Goal: Check status: Check status

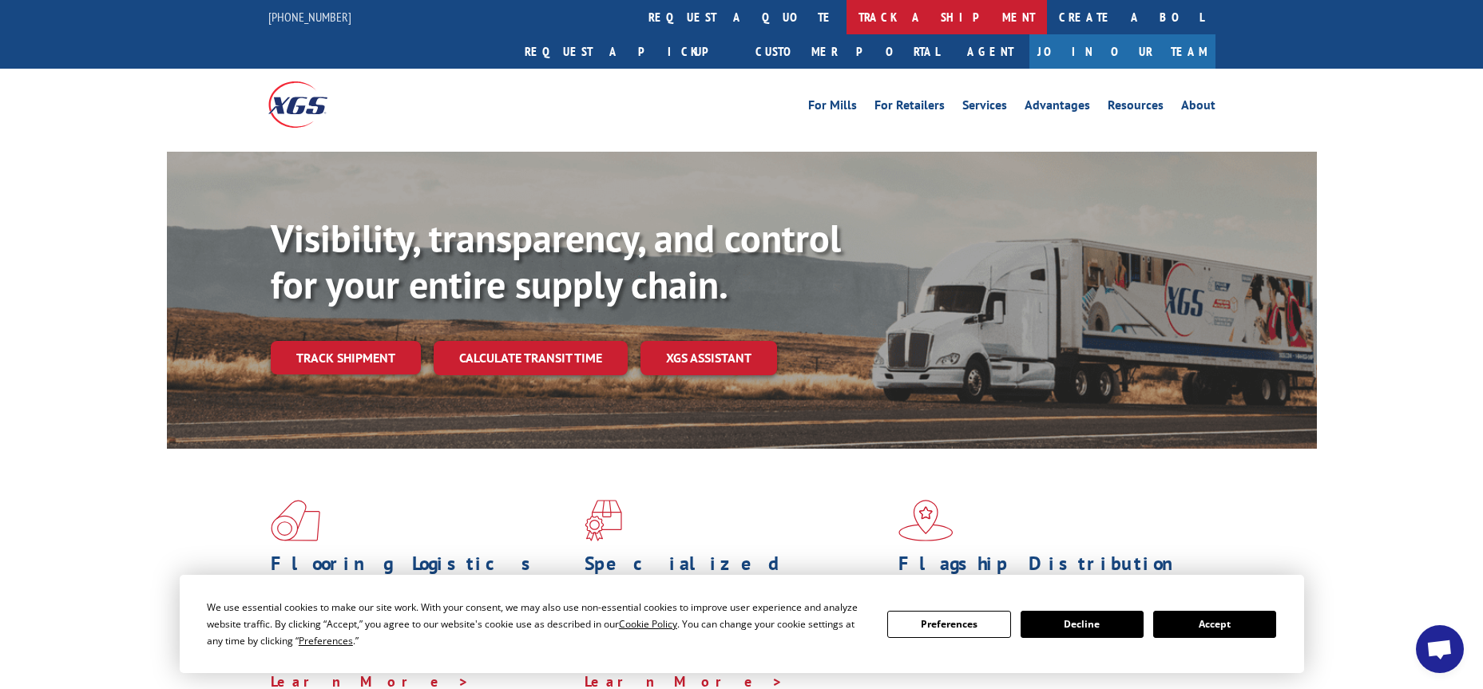
click at [847, 14] on link "track a shipment" at bounding box center [947, 17] width 201 height 34
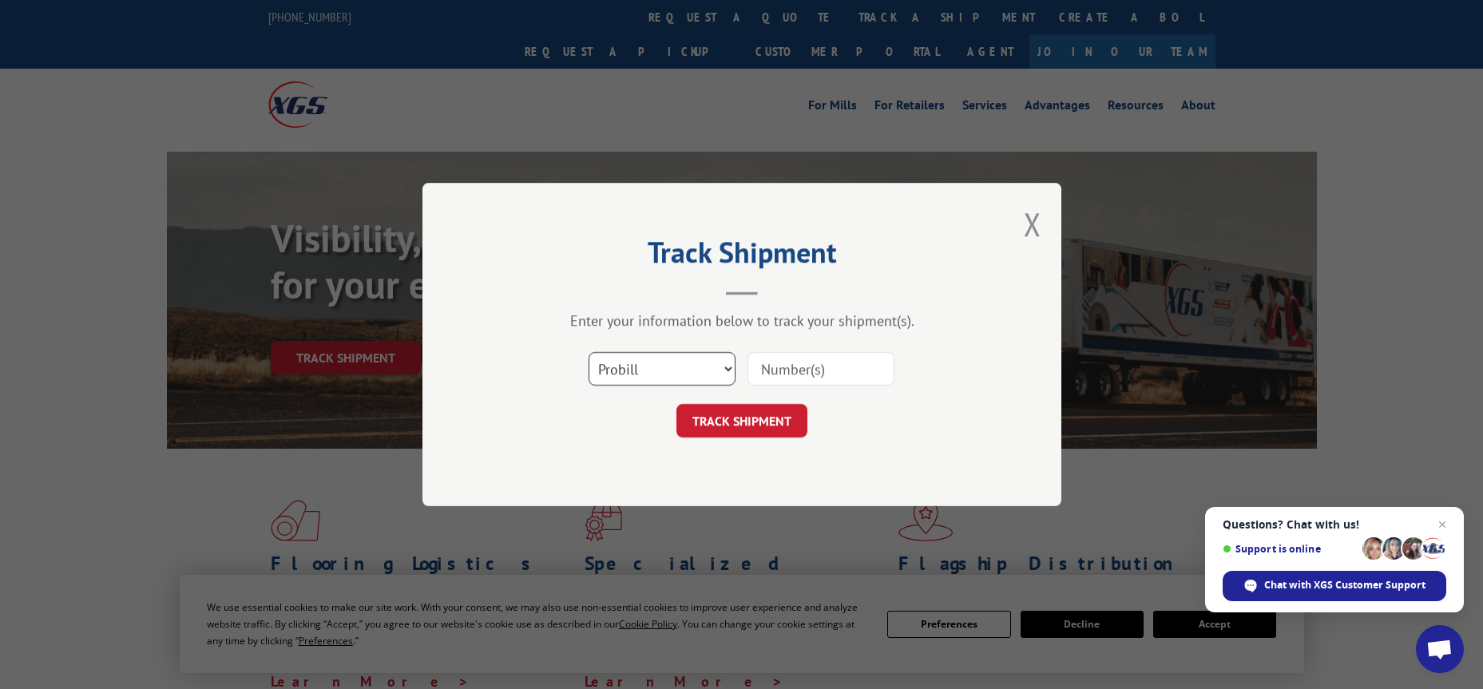
click at [726, 368] on select "Select category... Probill BOL PO" at bounding box center [662, 369] width 147 height 34
select select "po"
click at [589, 352] on select "Select category... Probill BOL PO" at bounding box center [662, 369] width 147 height 34
click at [799, 369] on input at bounding box center [821, 369] width 147 height 34
type input "O"
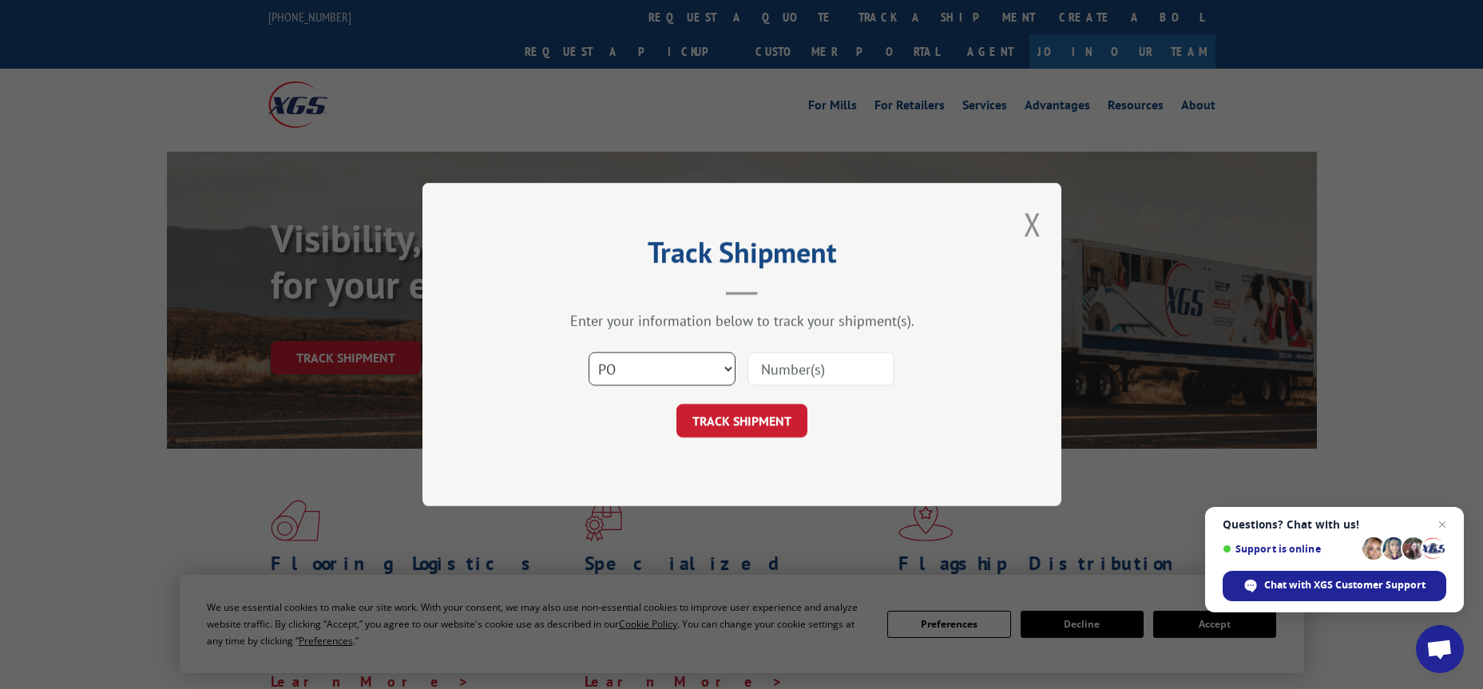
click at [725, 367] on select "Select category... Probill BOL PO" at bounding box center [662, 369] width 147 height 34
select select "probill"
click at [589, 352] on select "Select category... Probill BOL PO" at bounding box center [662, 369] width 147 height 34
click at [813, 364] on input at bounding box center [821, 369] width 147 height 34
type input "27548C"
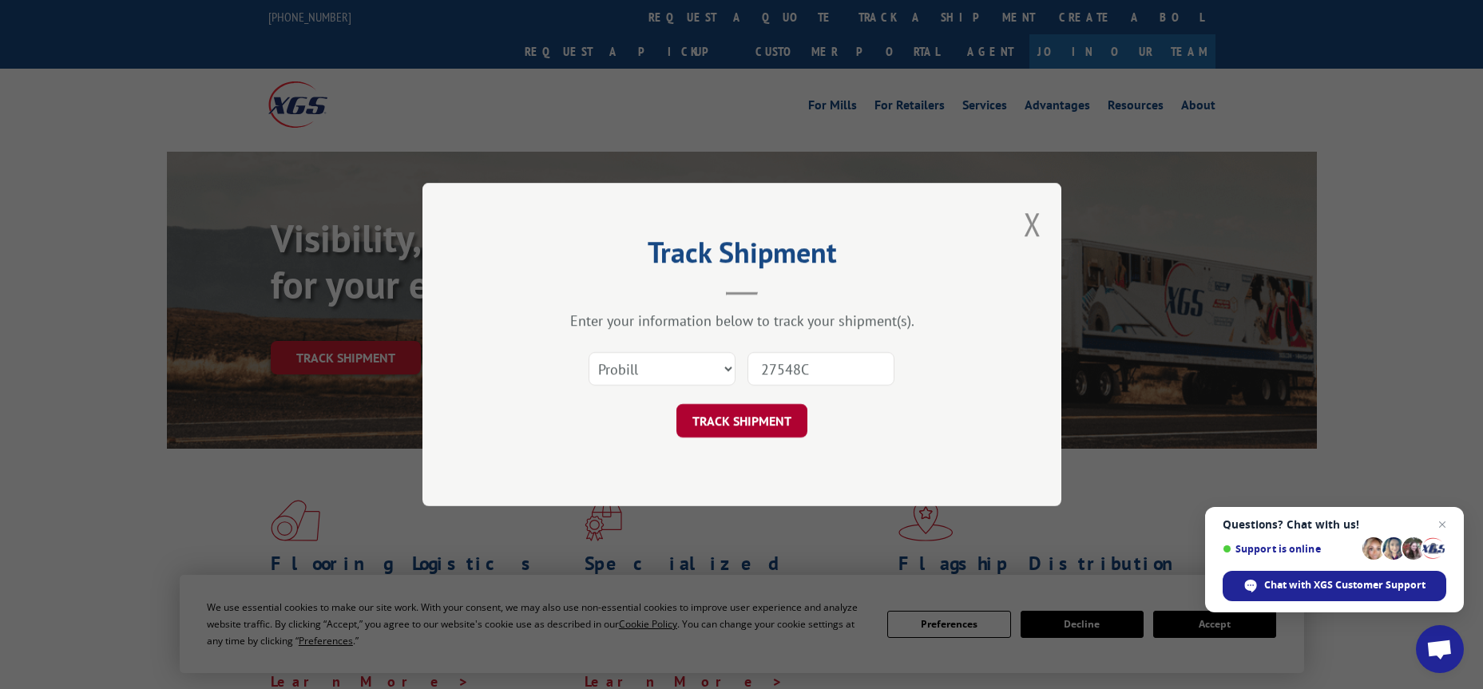
click at [786, 414] on button "TRACK SHIPMENT" at bounding box center [742, 421] width 131 height 34
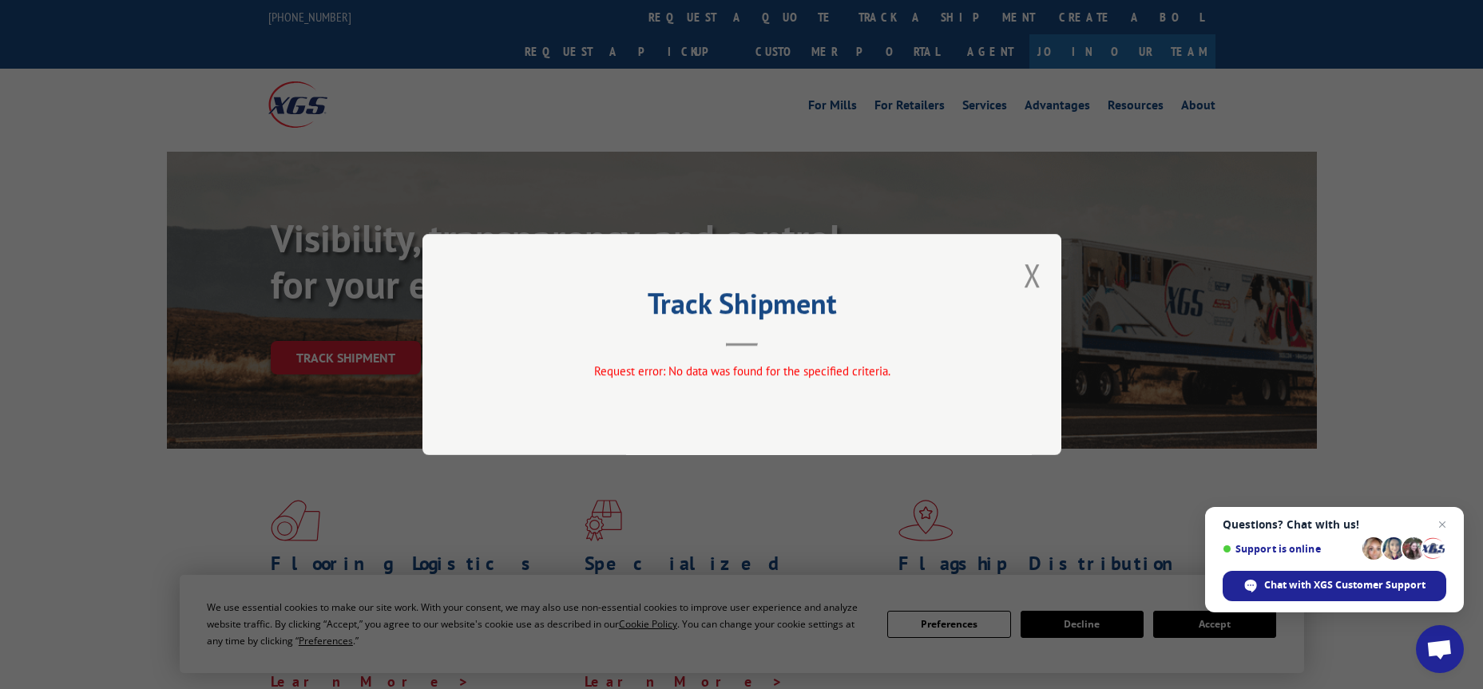
click at [1050, 267] on div "Track Shipment Request error: No data was found for the specified criteria." at bounding box center [742, 344] width 639 height 221
click at [1036, 276] on button "Close modal" at bounding box center [1033, 275] width 18 height 42
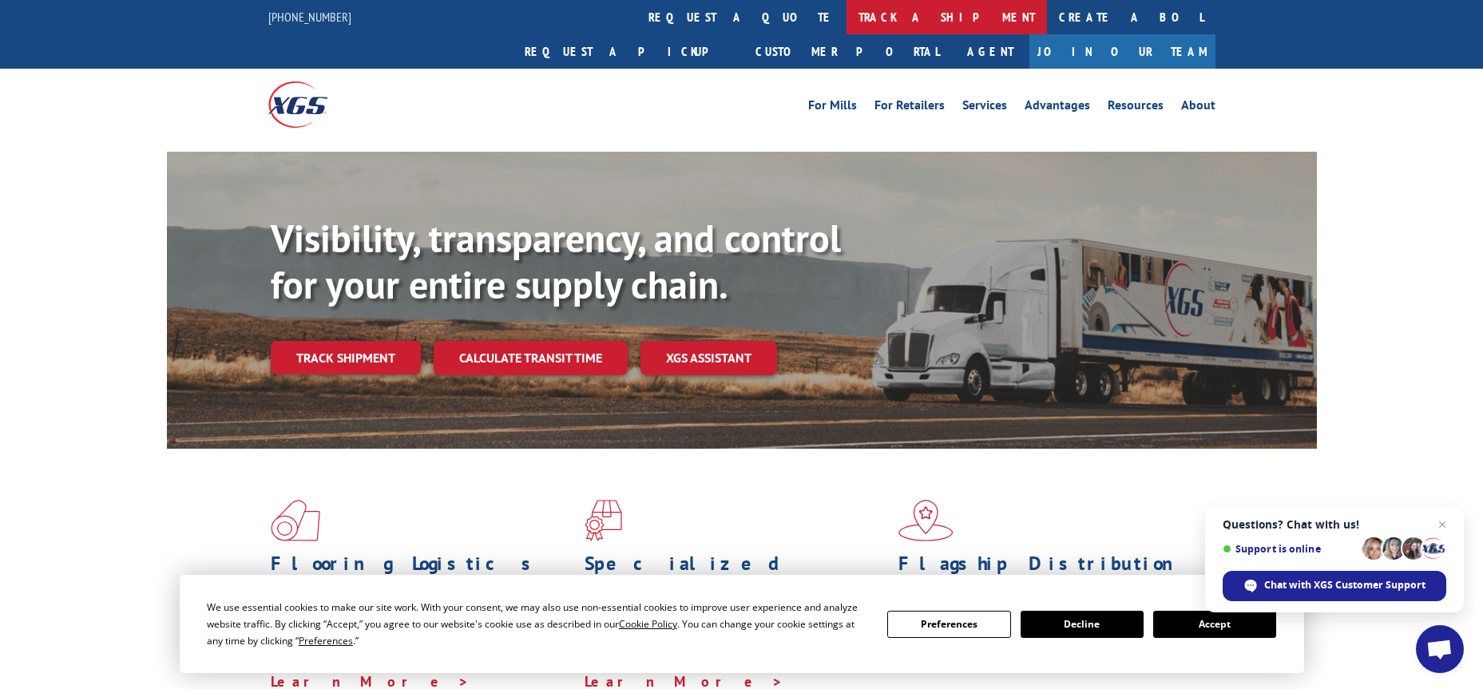
click at [847, 14] on link "track a shipment" at bounding box center [947, 17] width 201 height 34
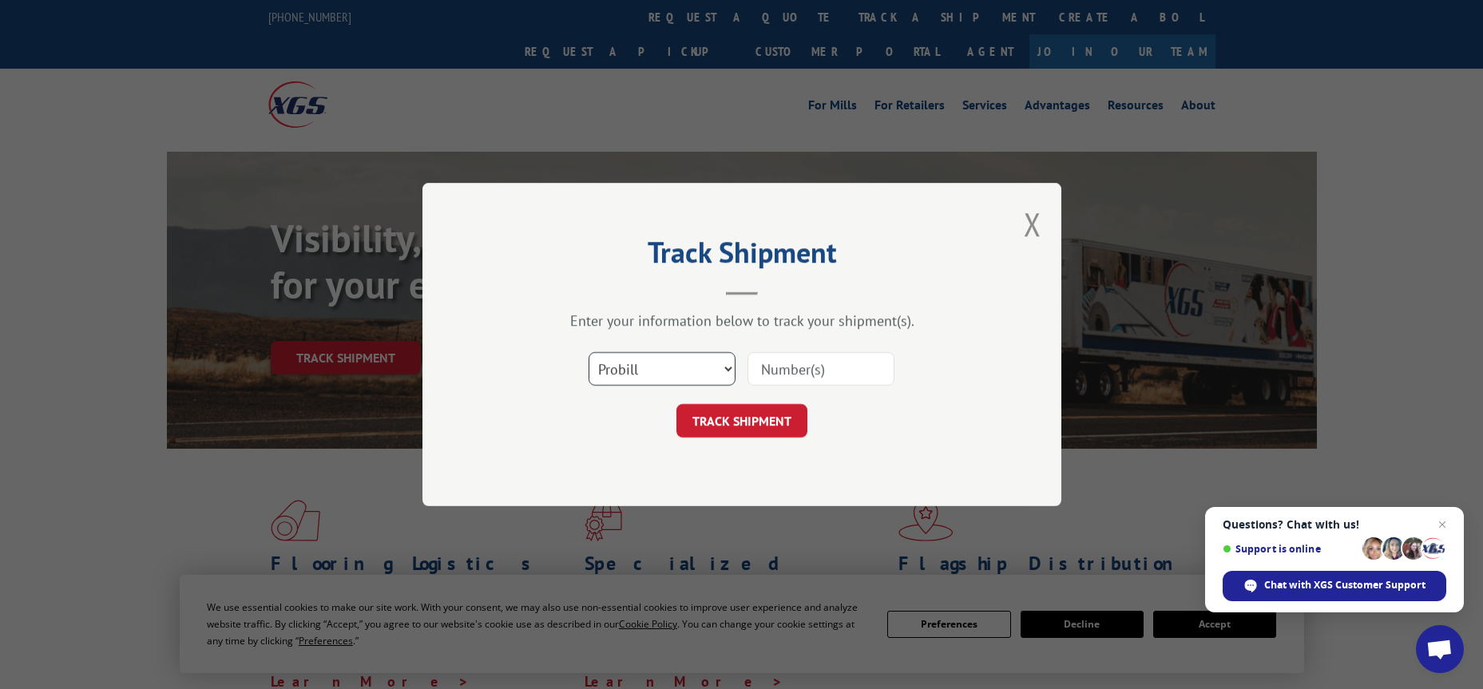
click at [729, 367] on select "Select category... Probill BOL PO" at bounding box center [662, 369] width 147 height 34
select select "bol"
click at [589, 352] on select "Select category... Probill BOL PO" at bounding box center [662, 369] width 147 height 34
click at [801, 367] on input at bounding box center [821, 369] width 147 height 34
type input "27548C"
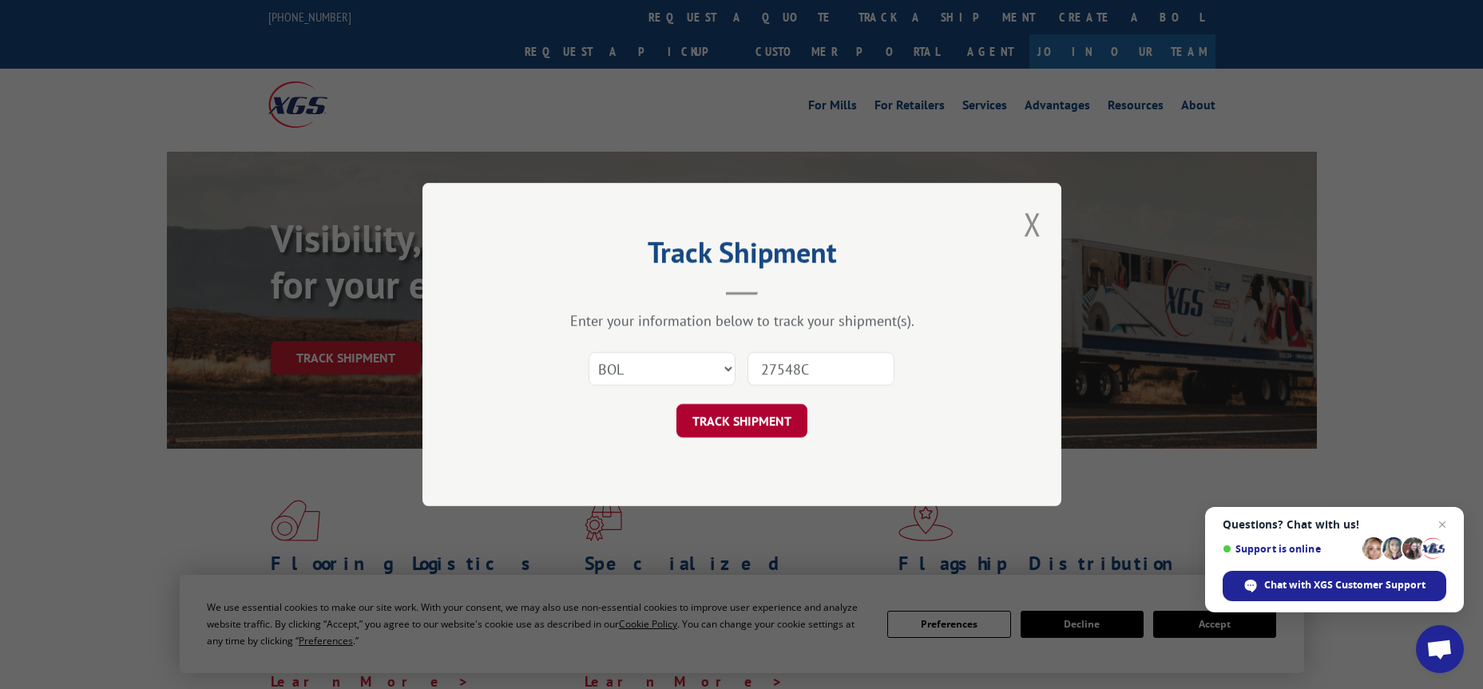
click at [765, 420] on button "TRACK SHIPMENT" at bounding box center [742, 421] width 131 height 34
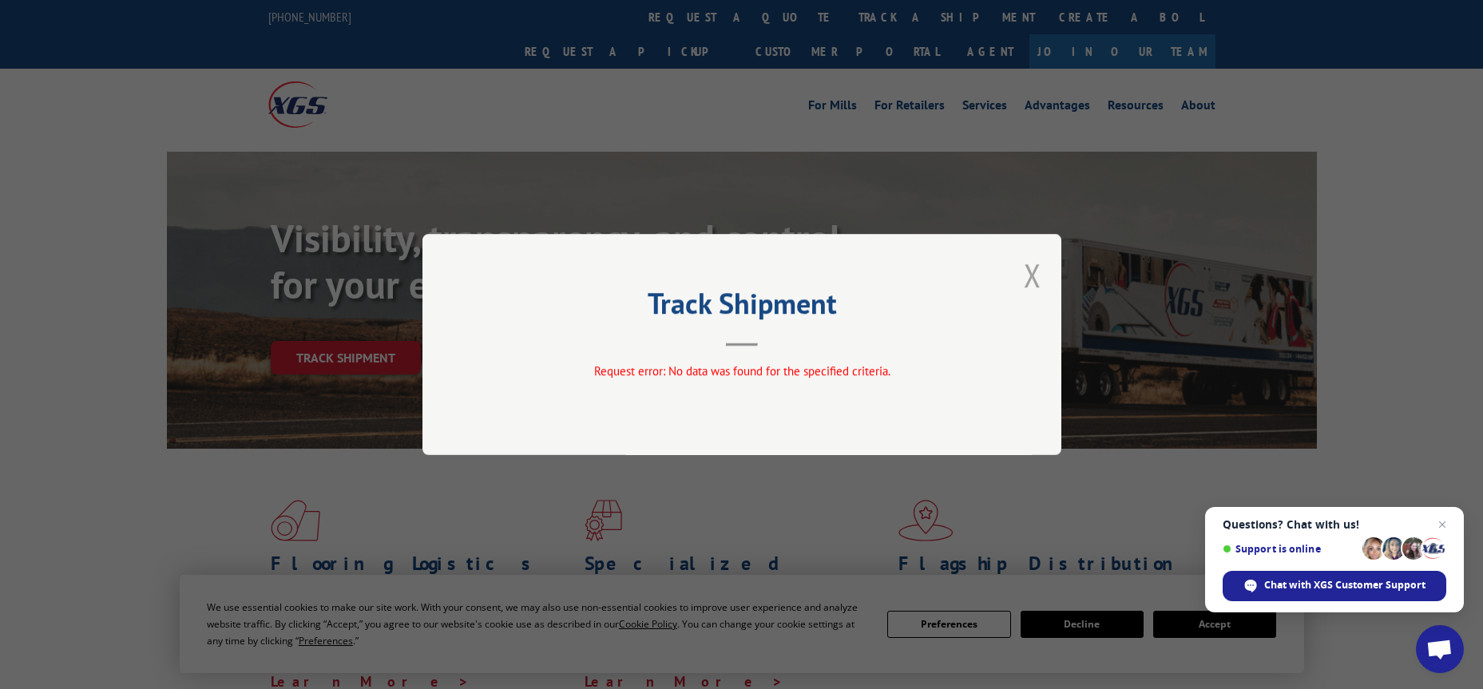
click at [1029, 273] on button "Close modal" at bounding box center [1033, 275] width 18 height 42
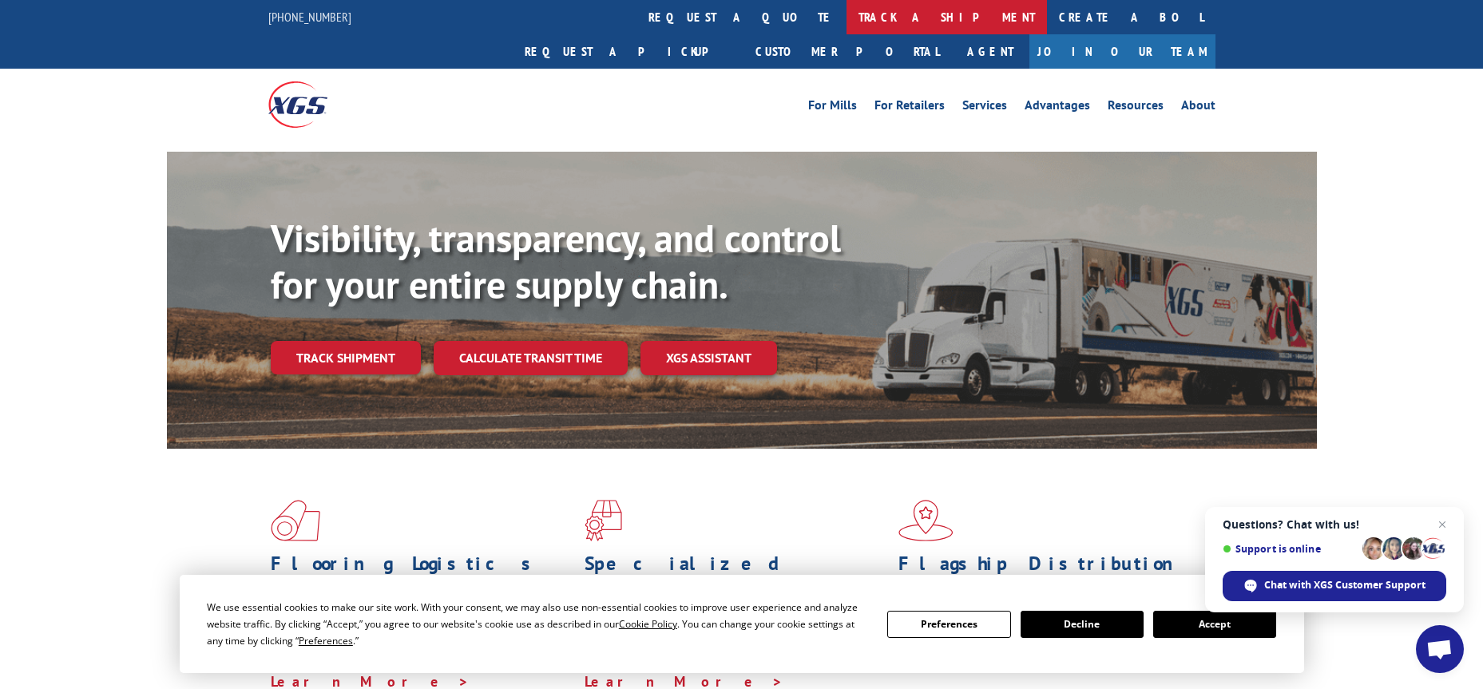
click at [847, 14] on link "track a shipment" at bounding box center [947, 17] width 201 height 34
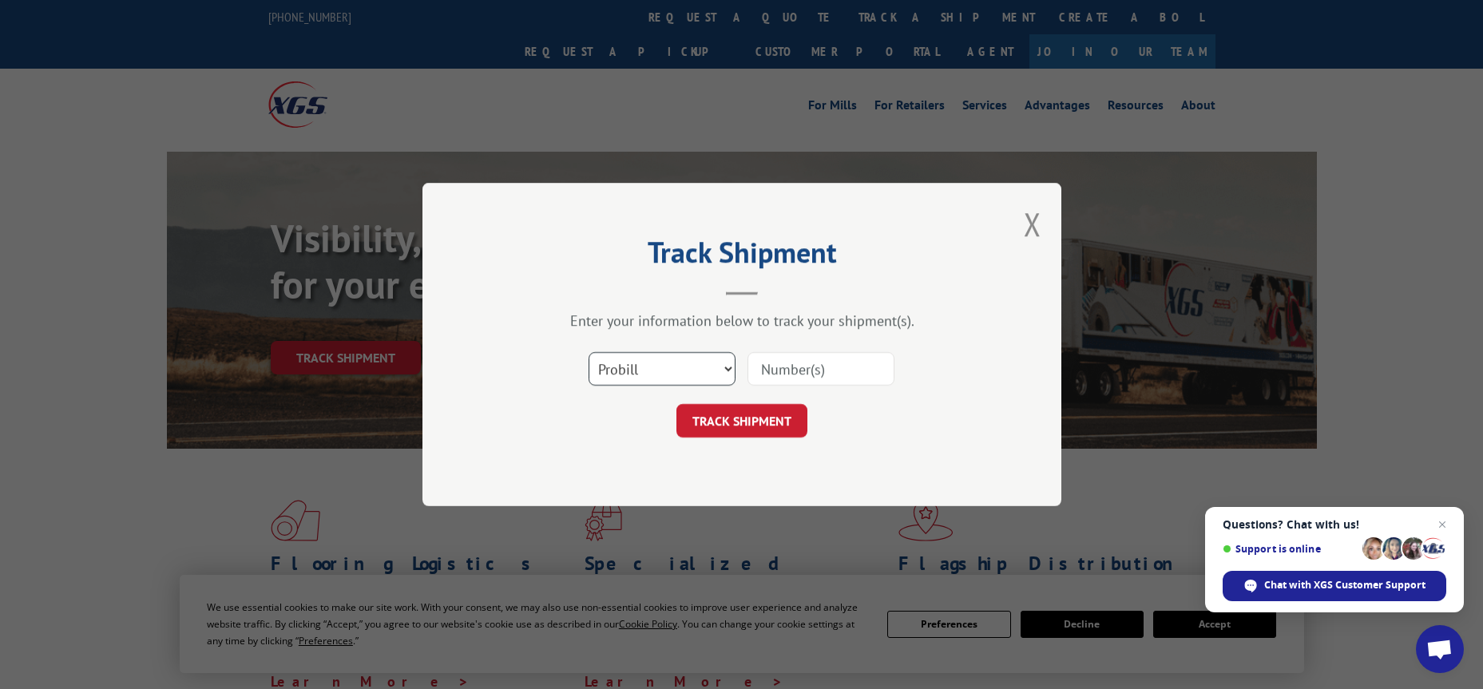
click at [727, 370] on select "Select category... Probill BOL PO" at bounding box center [662, 369] width 147 height 34
select select "po"
click at [589, 352] on select "Select category... Probill BOL PO" at bounding box center [662, 369] width 147 height 34
click at [807, 369] on input at bounding box center [821, 369] width 147 height 34
type input "OC950741-R"
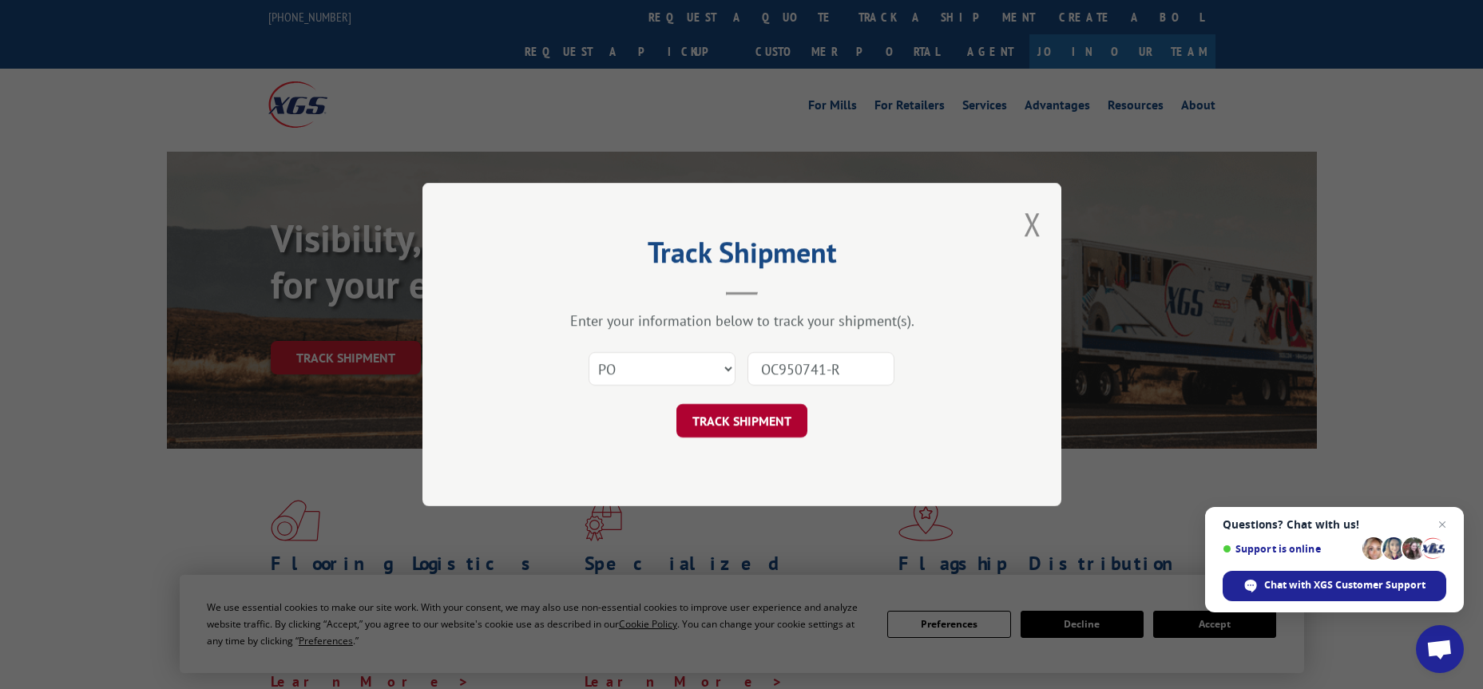
click at [761, 423] on button "TRACK SHIPMENT" at bounding box center [742, 421] width 131 height 34
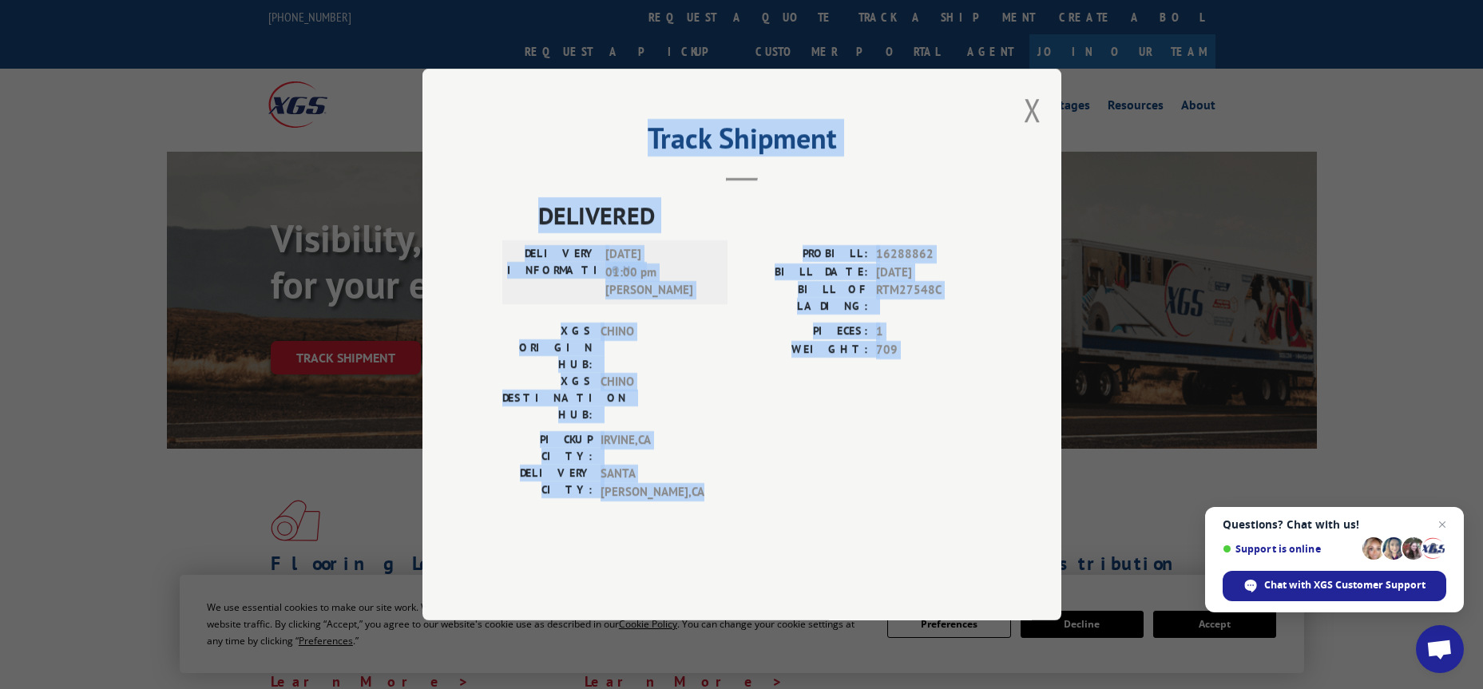
drag, startPoint x: 628, startPoint y: 173, endPoint x: 916, endPoint y: 451, distance: 401.1
click at [916, 451] on div "Track Shipment DELIVERED DELIVERY INFORMATION: [DATE] 01:00 pm [PERSON_NAME]: 1…" at bounding box center [742, 345] width 639 height 552
copy div "Track Shipment DELIVERED DELIVERY INFORMATION: [DATE] 01:00 pm [PERSON_NAME]: 1…"
click at [1307, 581] on span "Chat with XGS Customer Support" at bounding box center [1345, 585] width 161 height 14
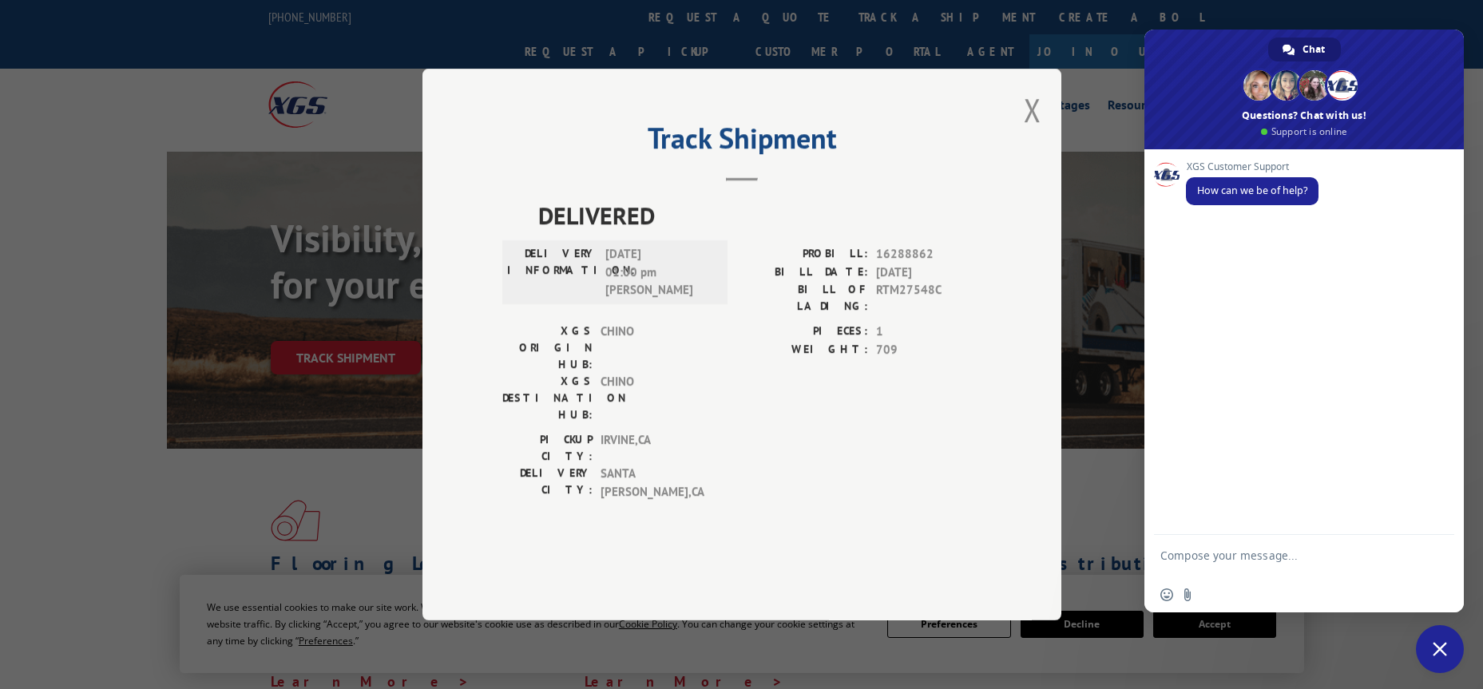
click at [1241, 558] on textarea "Compose your message..." at bounding box center [1287, 563] width 252 height 29
type textarea "Hello, Did PROBILL#16288862 get delivered to [STREET_ADDRESS][PERSON_NAME]? Or,…"
click at [1436, 540] on span "Send" at bounding box center [1437, 541] width 12 height 12
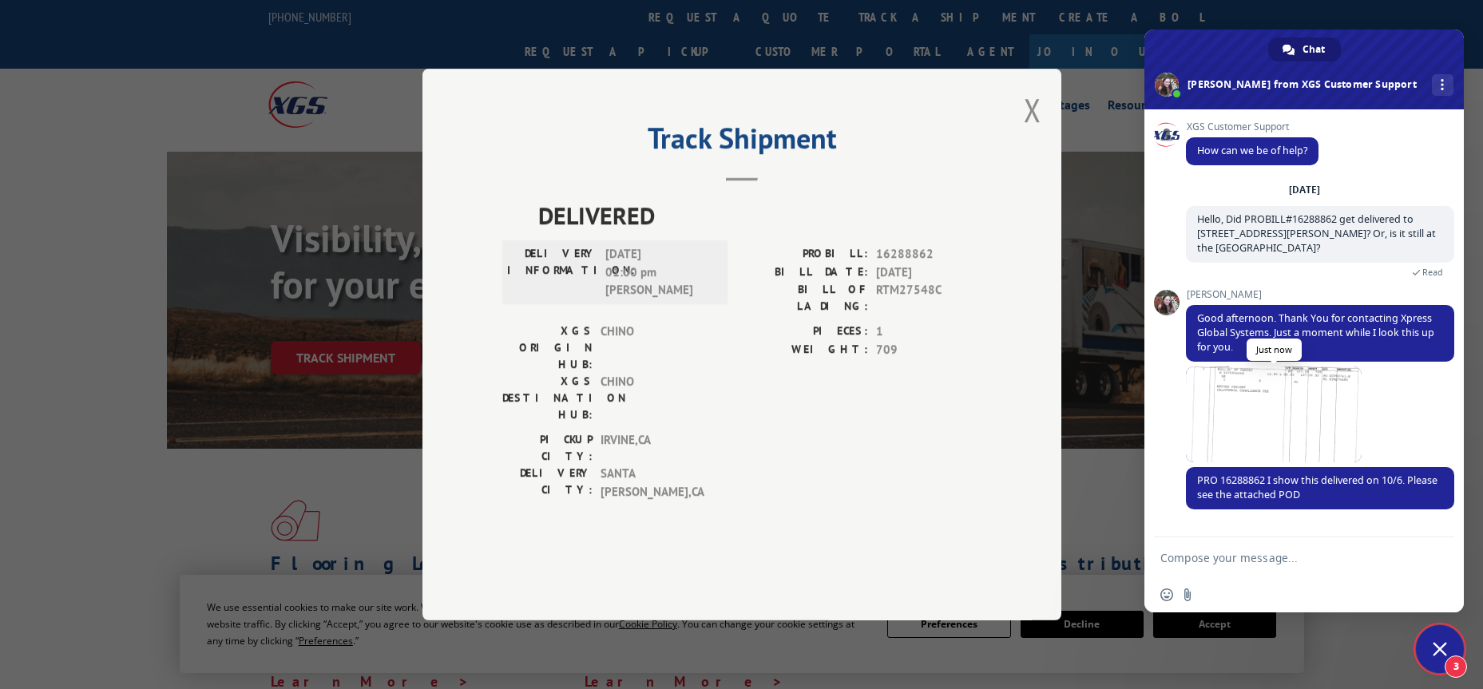
click at [1288, 431] on span at bounding box center [1274, 415] width 176 height 96
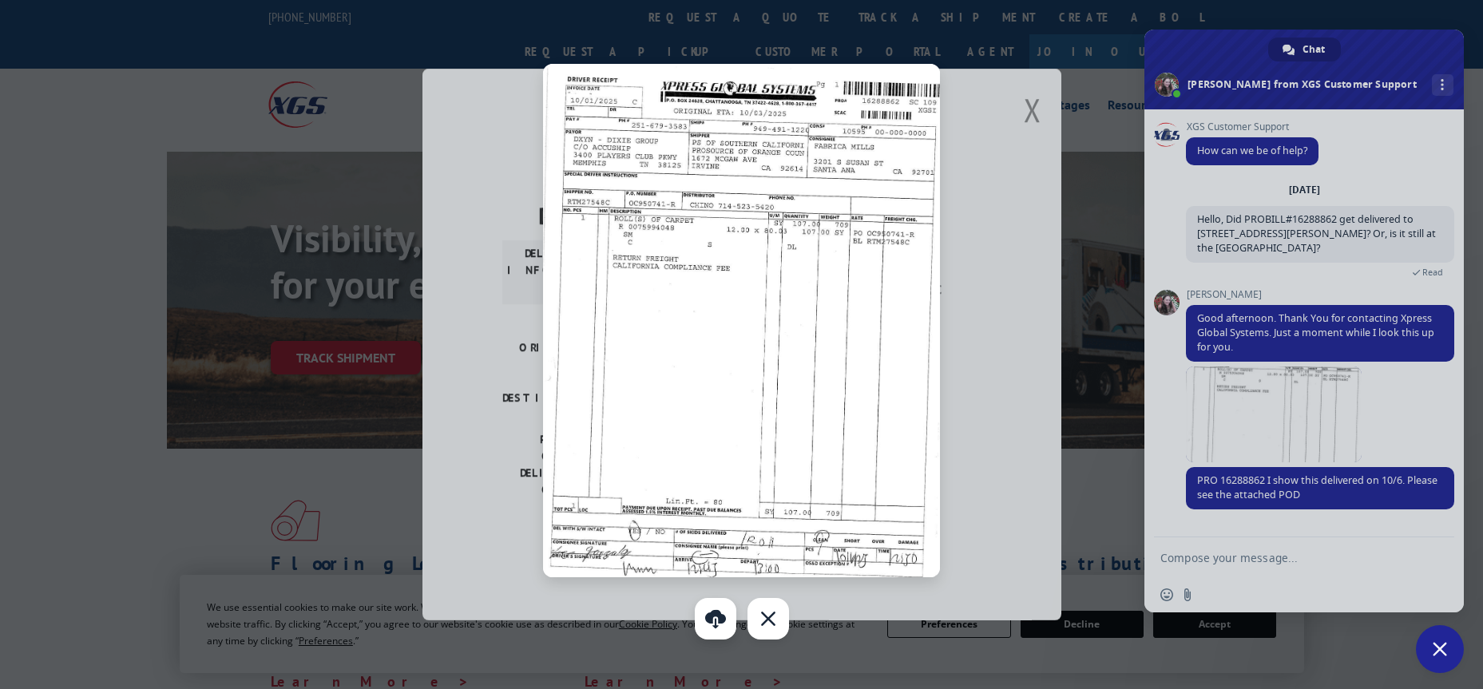
click at [715, 619] on link "Download" at bounding box center [716, 619] width 42 height 42
click at [1241, 558] on div at bounding box center [741, 344] width 1483 height 689
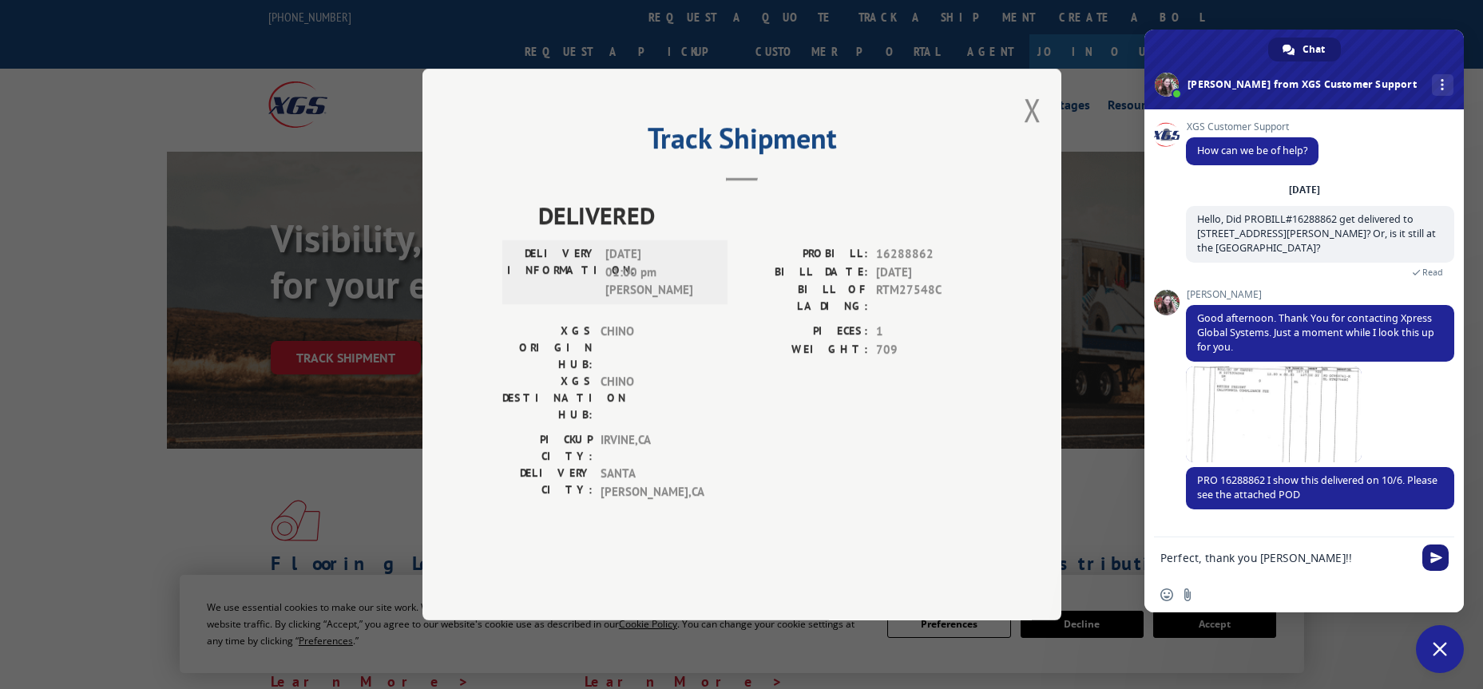
type textarea "Perfect, thank you [PERSON_NAME]!!"
click at [1441, 555] on span "Send" at bounding box center [1437, 558] width 12 height 12
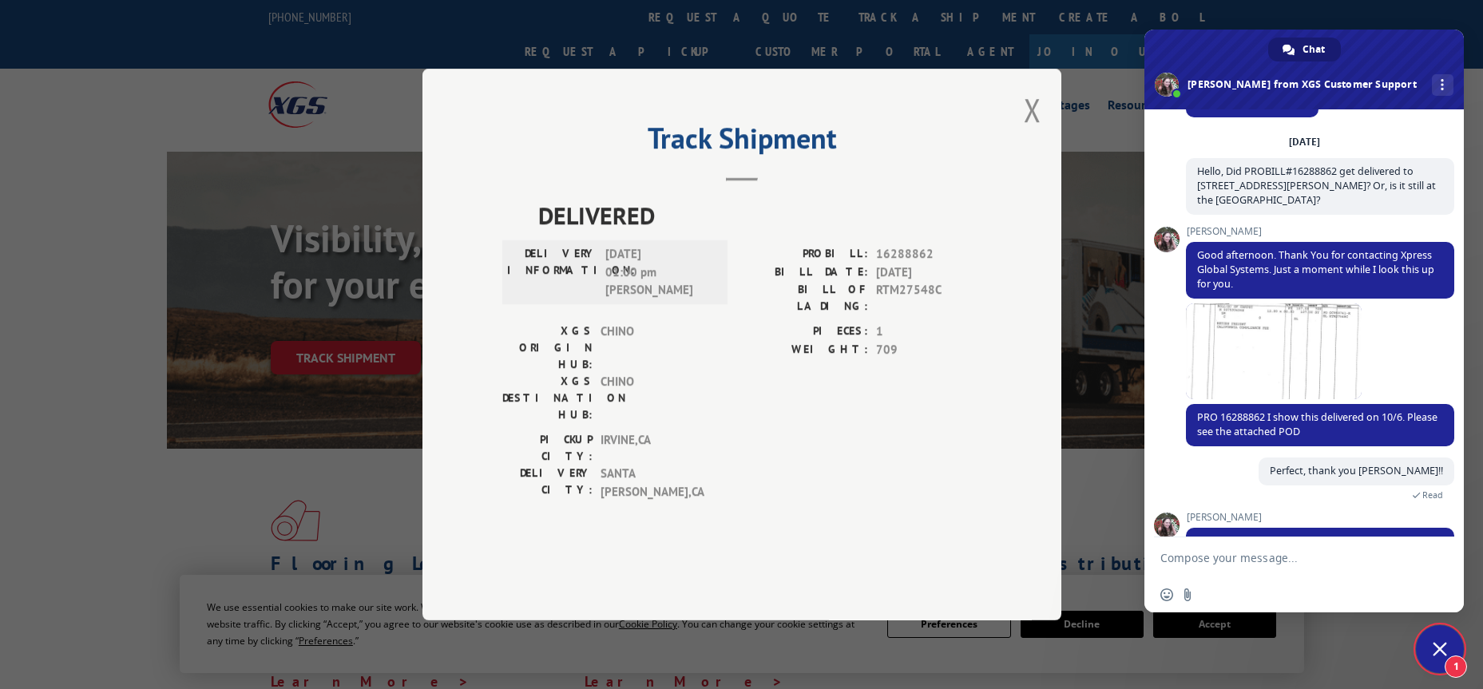
scroll to position [99, 0]
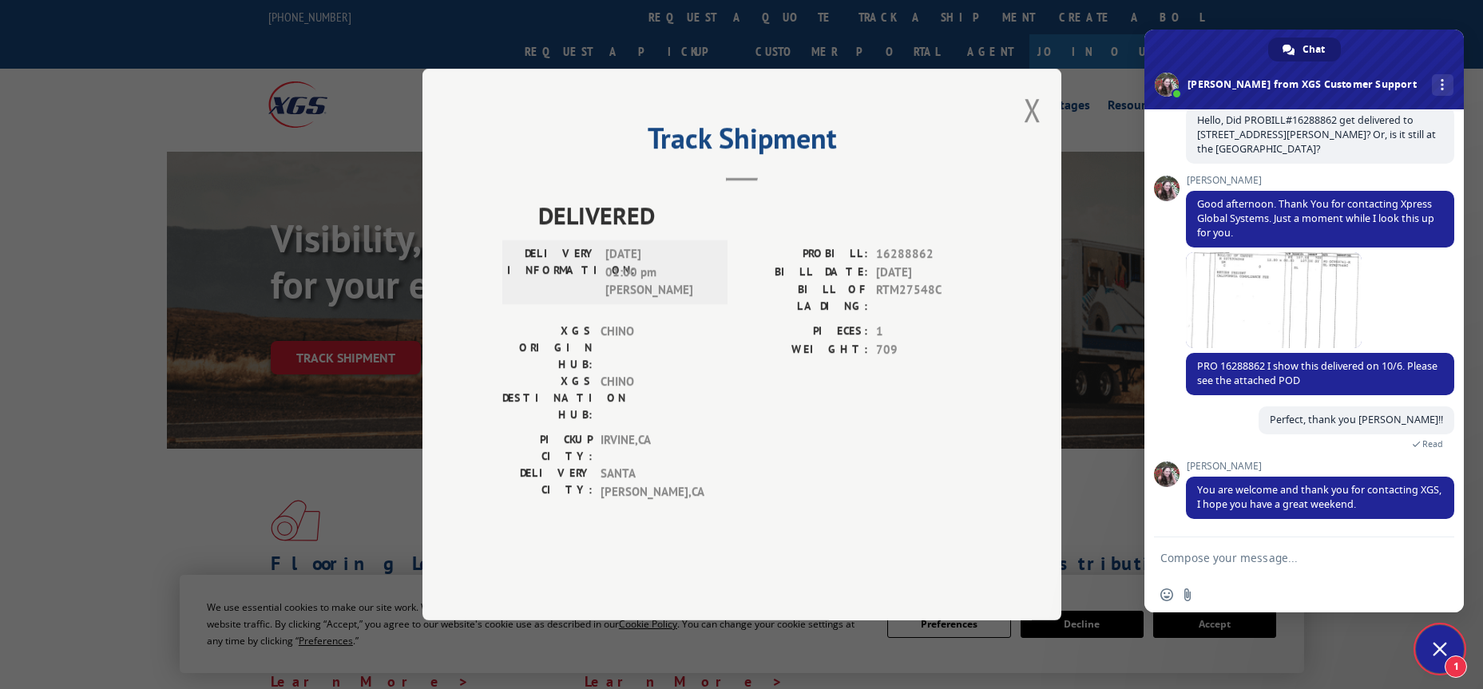
click at [1200, 552] on textarea "Compose your message..." at bounding box center [1287, 558] width 252 height 14
type textarea "You Too :)"
click at [1435, 550] on span "Send" at bounding box center [1436, 558] width 26 height 26
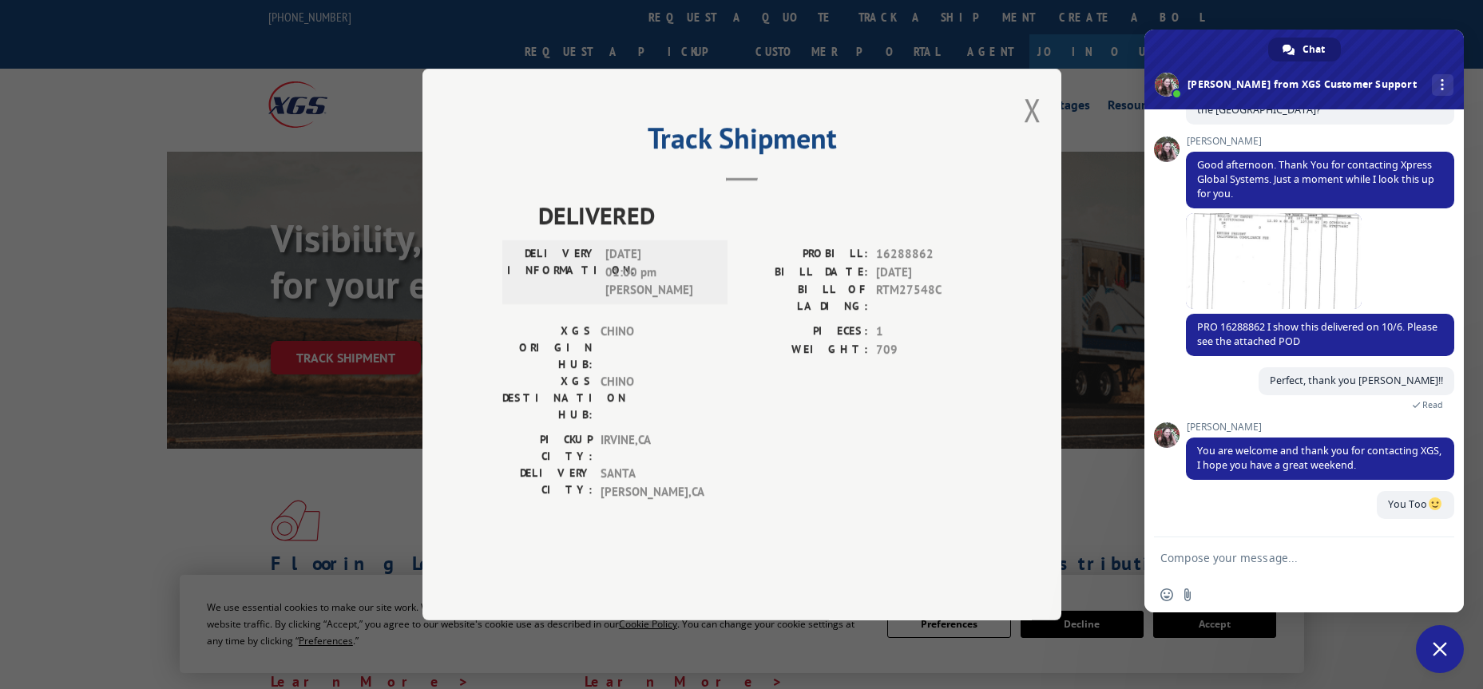
scroll to position [138, 0]
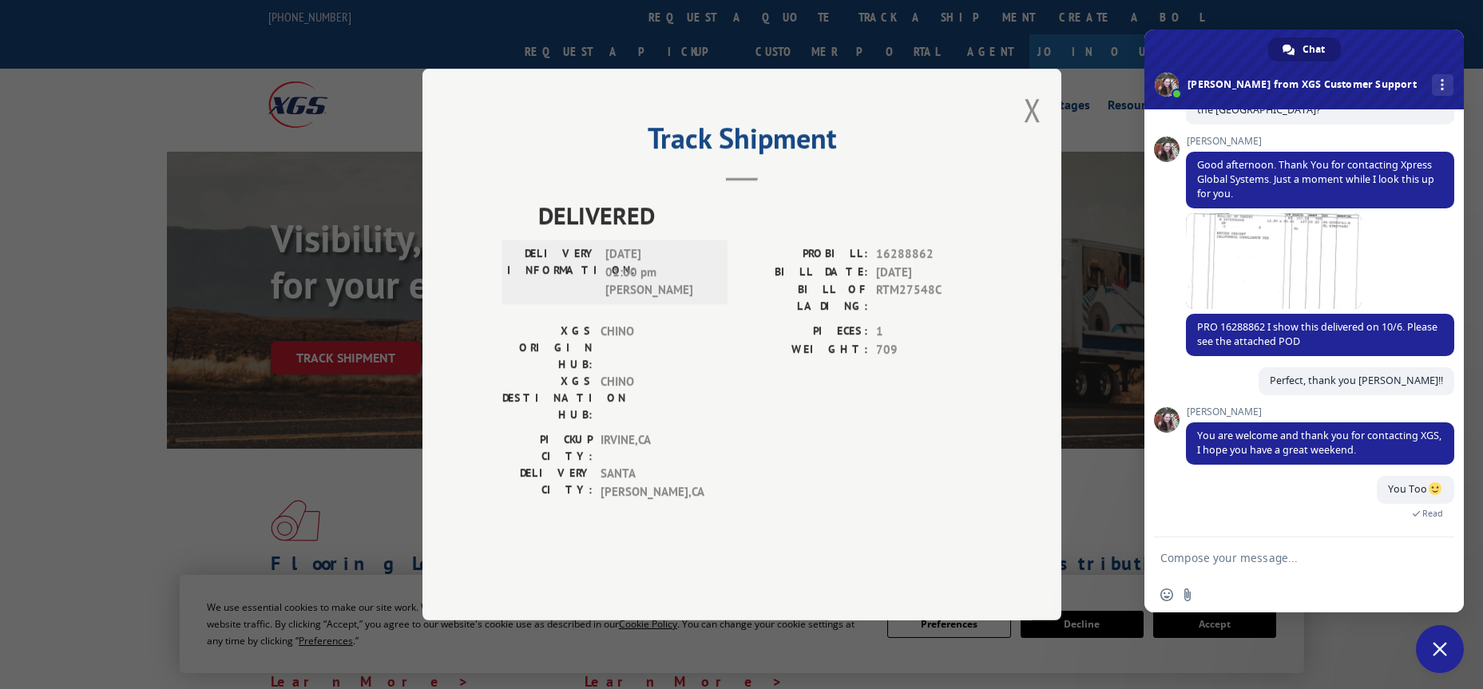
click at [1439, 647] on span "Close chat" at bounding box center [1440, 649] width 14 height 14
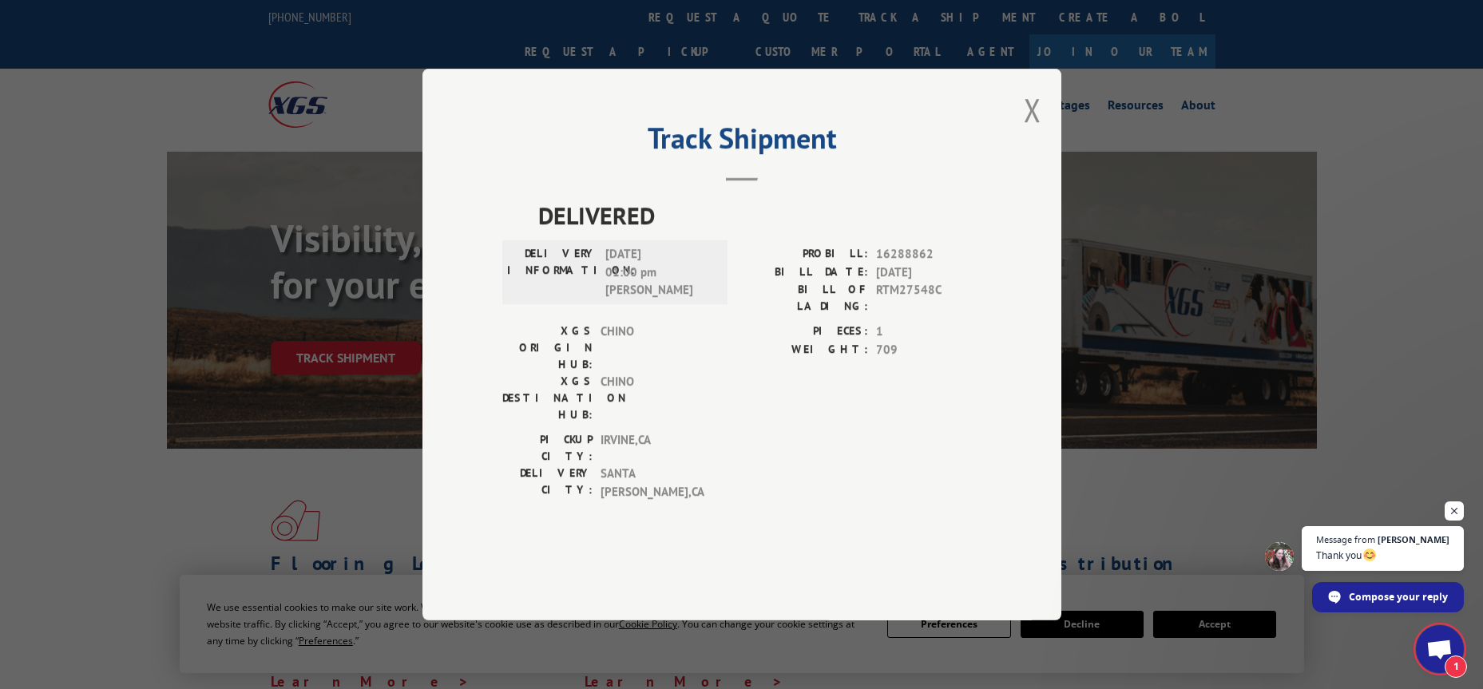
scroll to position [193, 0]
click at [1454, 506] on span "Open chat" at bounding box center [1455, 512] width 20 height 20
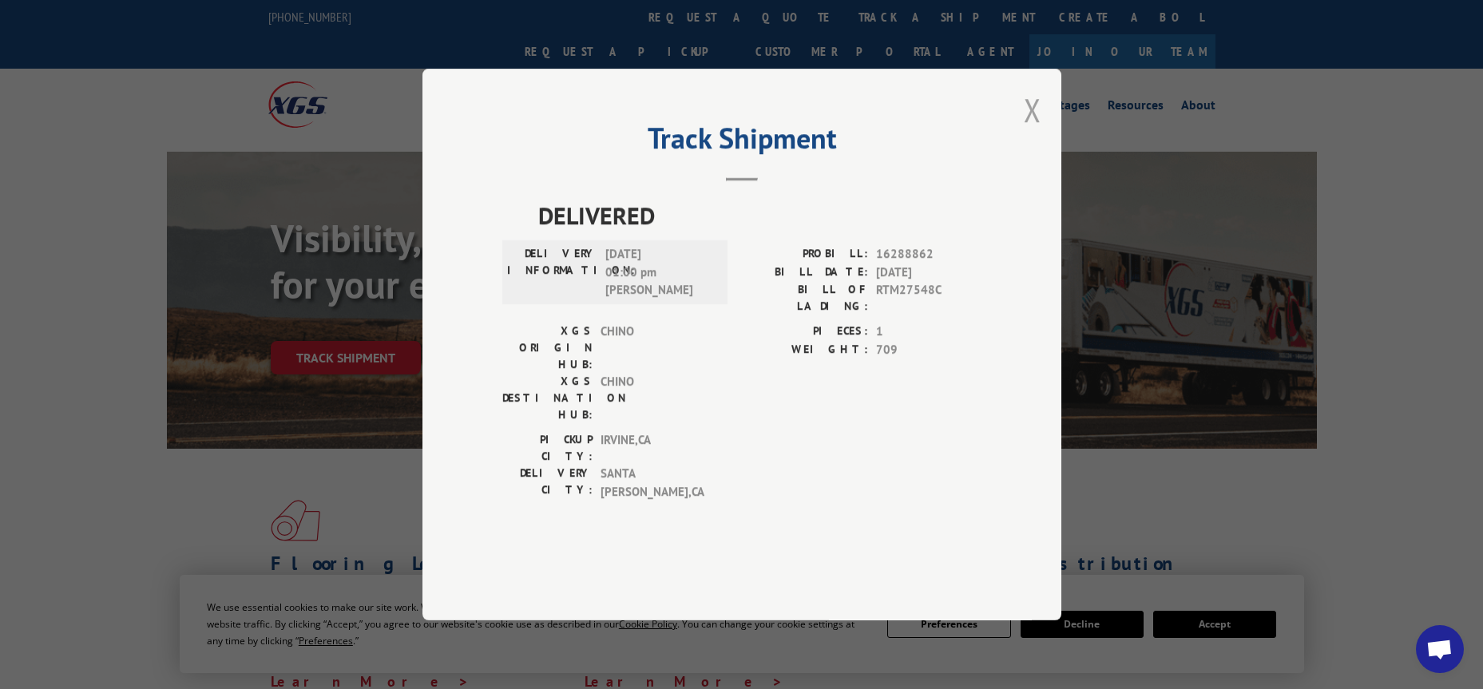
click at [1036, 131] on button "Close modal" at bounding box center [1033, 110] width 18 height 42
